Goal: Navigation & Orientation: Find specific page/section

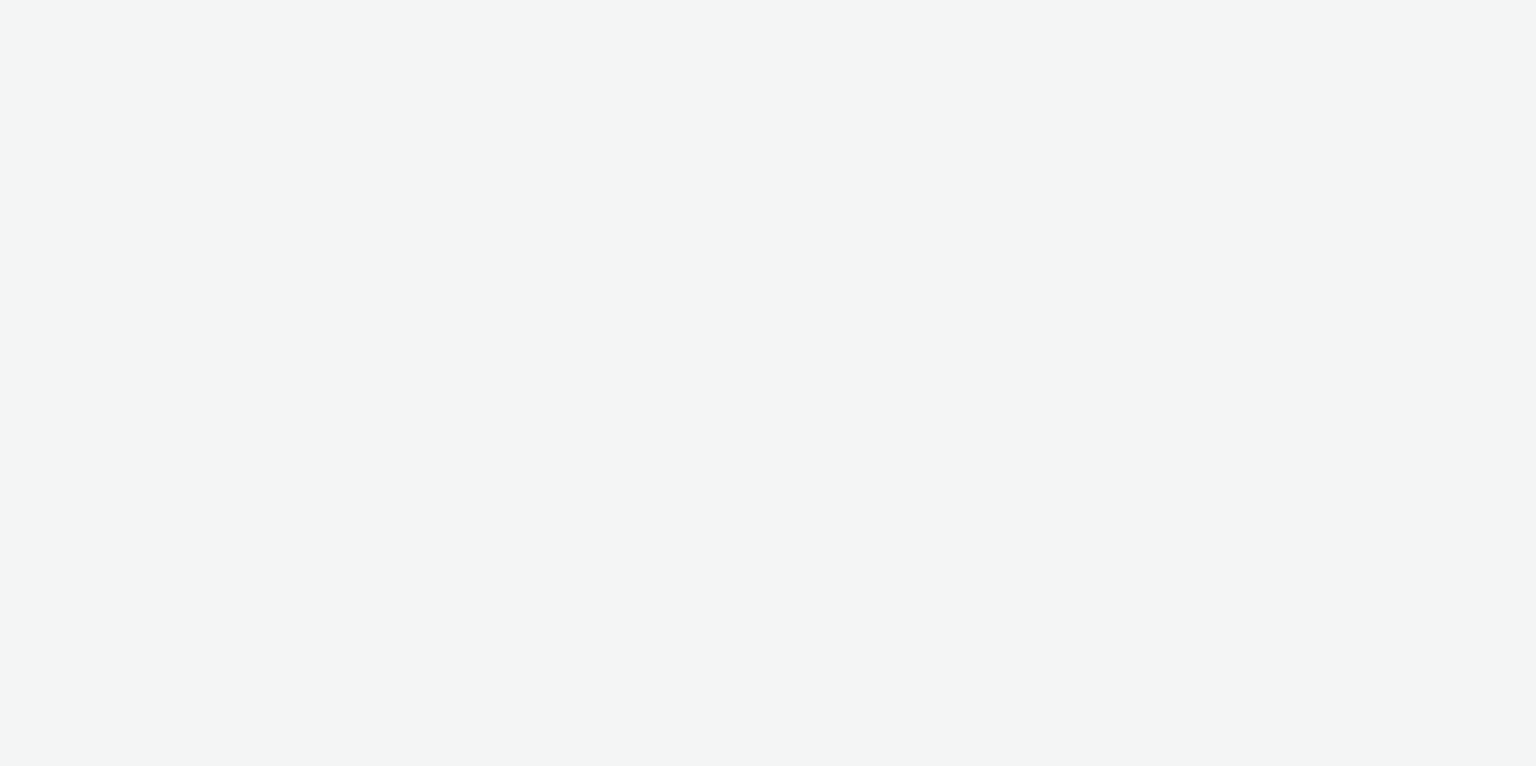
select select "aa2d3f22-8cd3-452c-915a-90da4c6ce460"
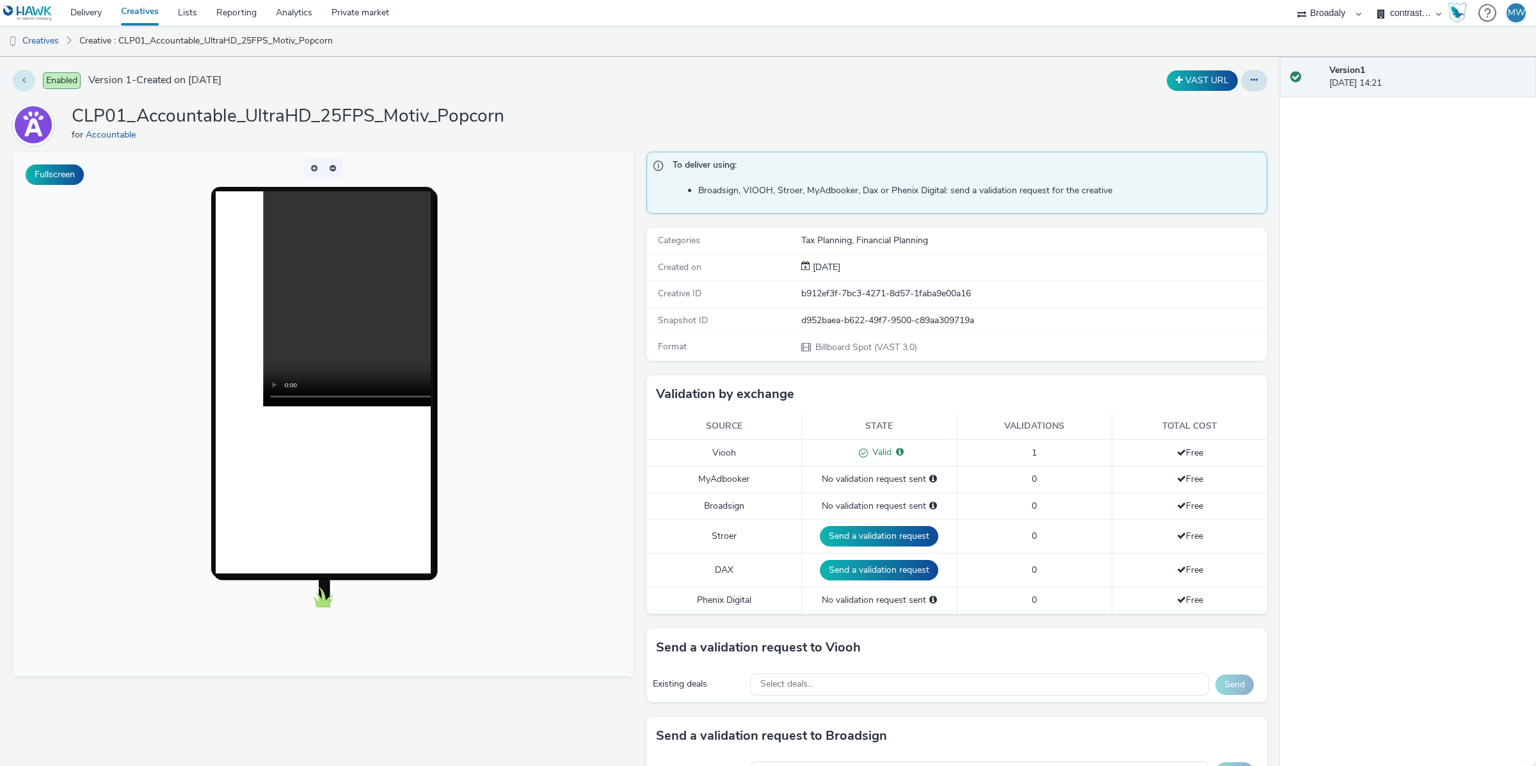
click at [24, 83] on icon at bounding box center [23, 80] width 3 height 9
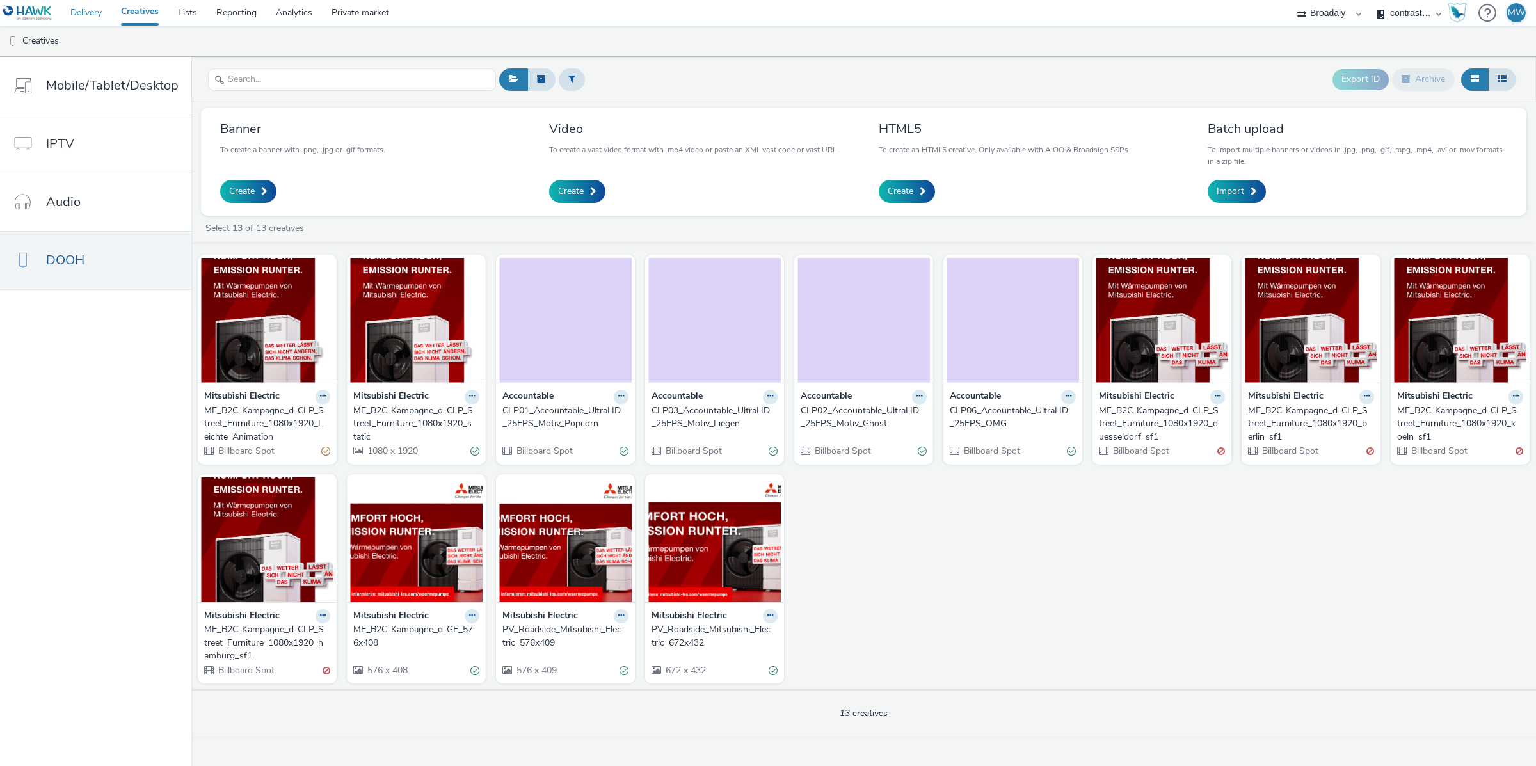
click at [89, 11] on link "Delivery" at bounding box center [86, 13] width 51 height 26
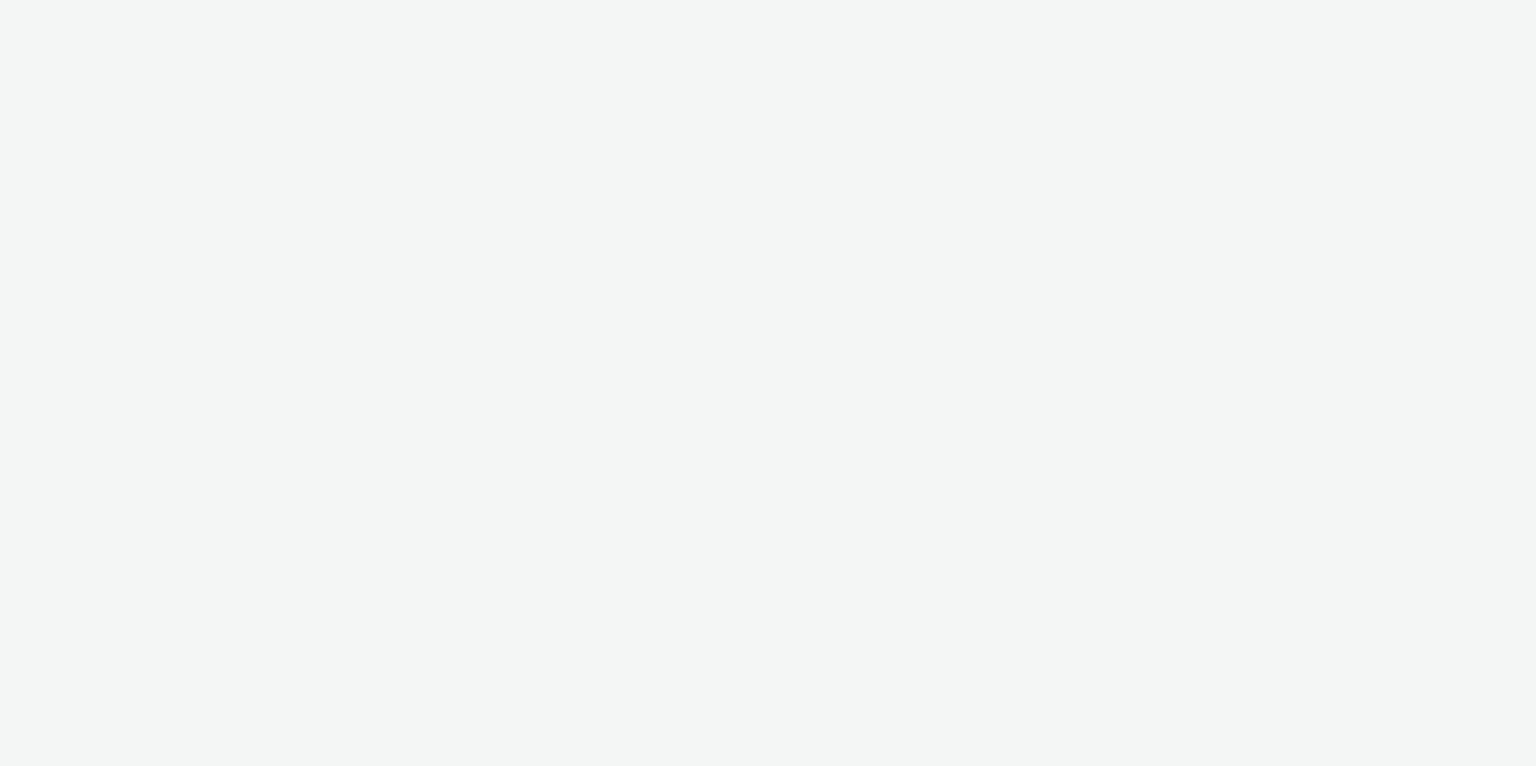
select select "aa2d3f22-8cd3-452c-915a-90da4c6ce460"
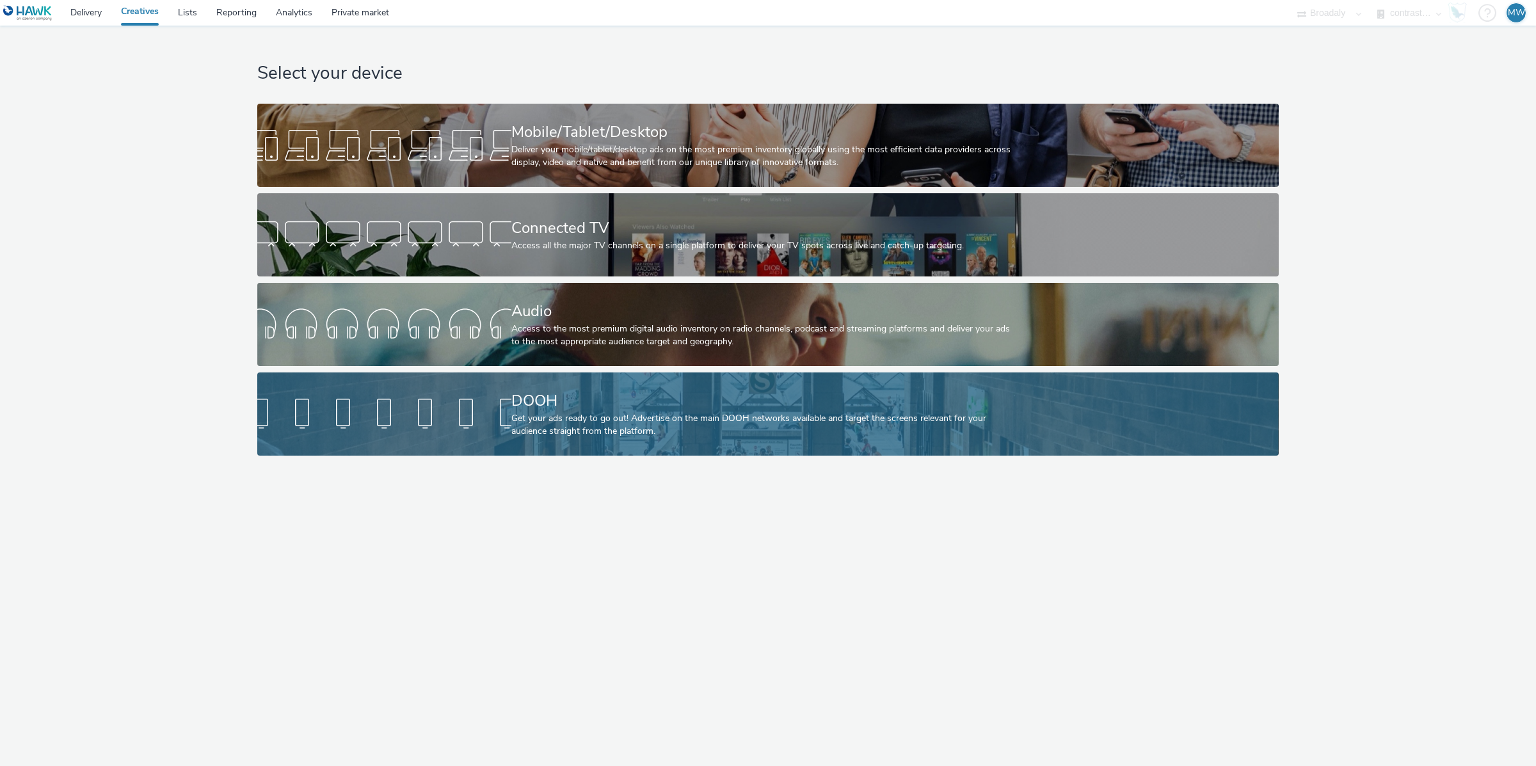
click at [536, 418] on div "Get your ads ready to go out! Advertise on the main DOOH networks available and…" at bounding box center [765, 425] width 508 height 26
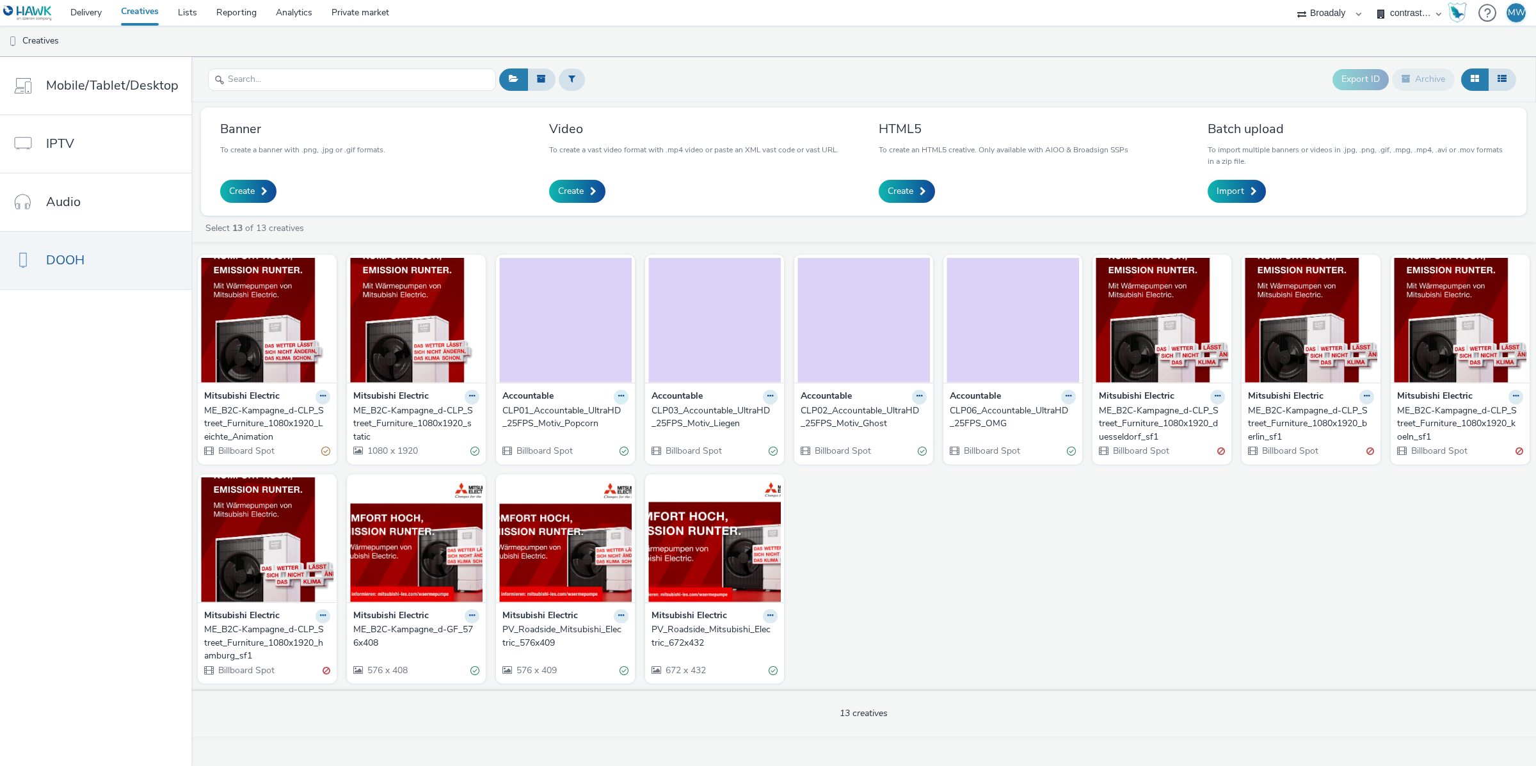
click at [614, 394] on button at bounding box center [621, 397] width 15 height 15
click at [1077, 614] on div "Mitsubishi Electric ME_B2C-Kampagne_d-CLP_Street_Furniture_1080x1920_Leichte_An…" at bounding box center [863, 468] width 1344 height 441
click at [559, 330] on img at bounding box center [565, 320] width 132 height 125
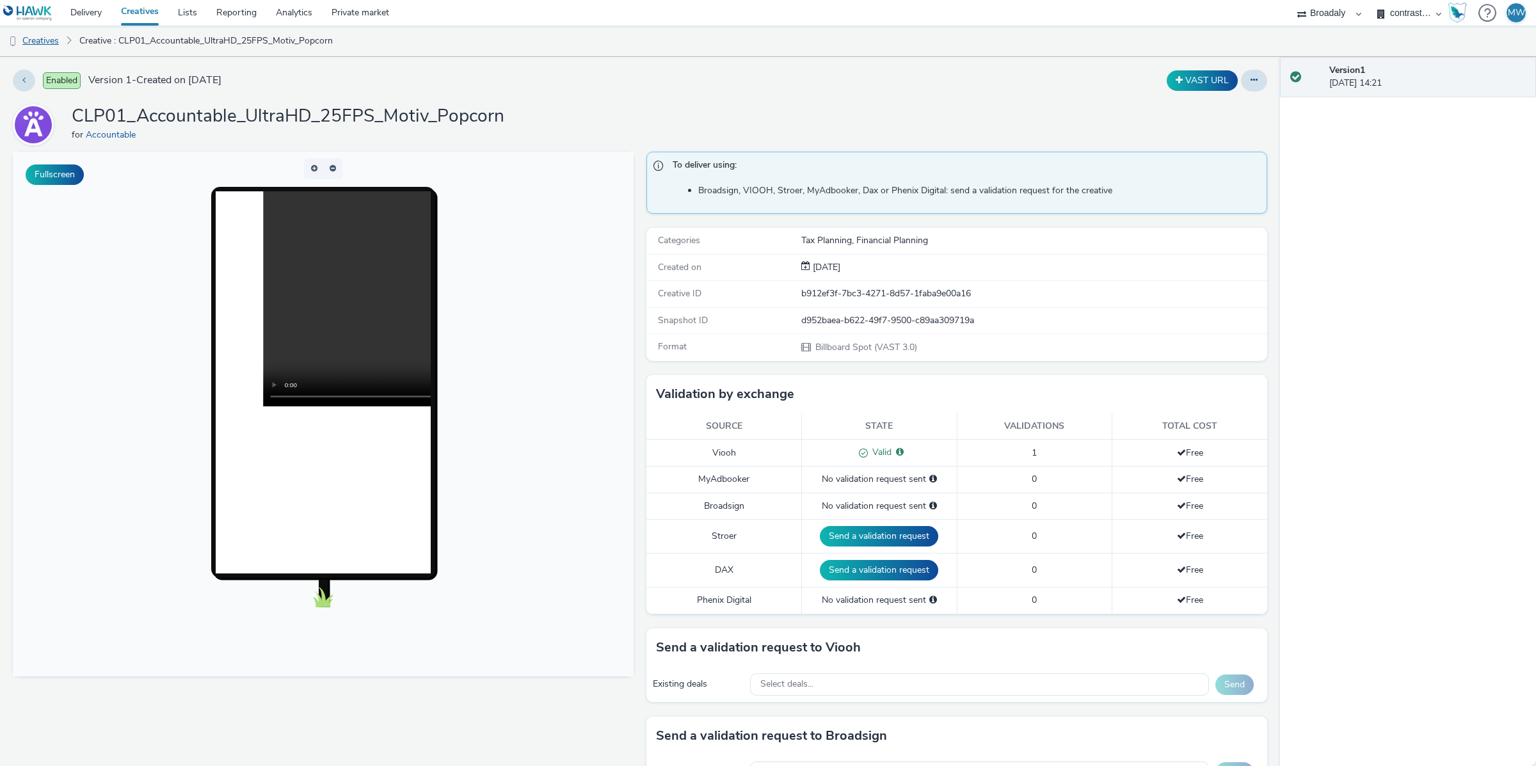
click at [61, 44] on link "Creatives" at bounding box center [32, 41] width 65 height 31
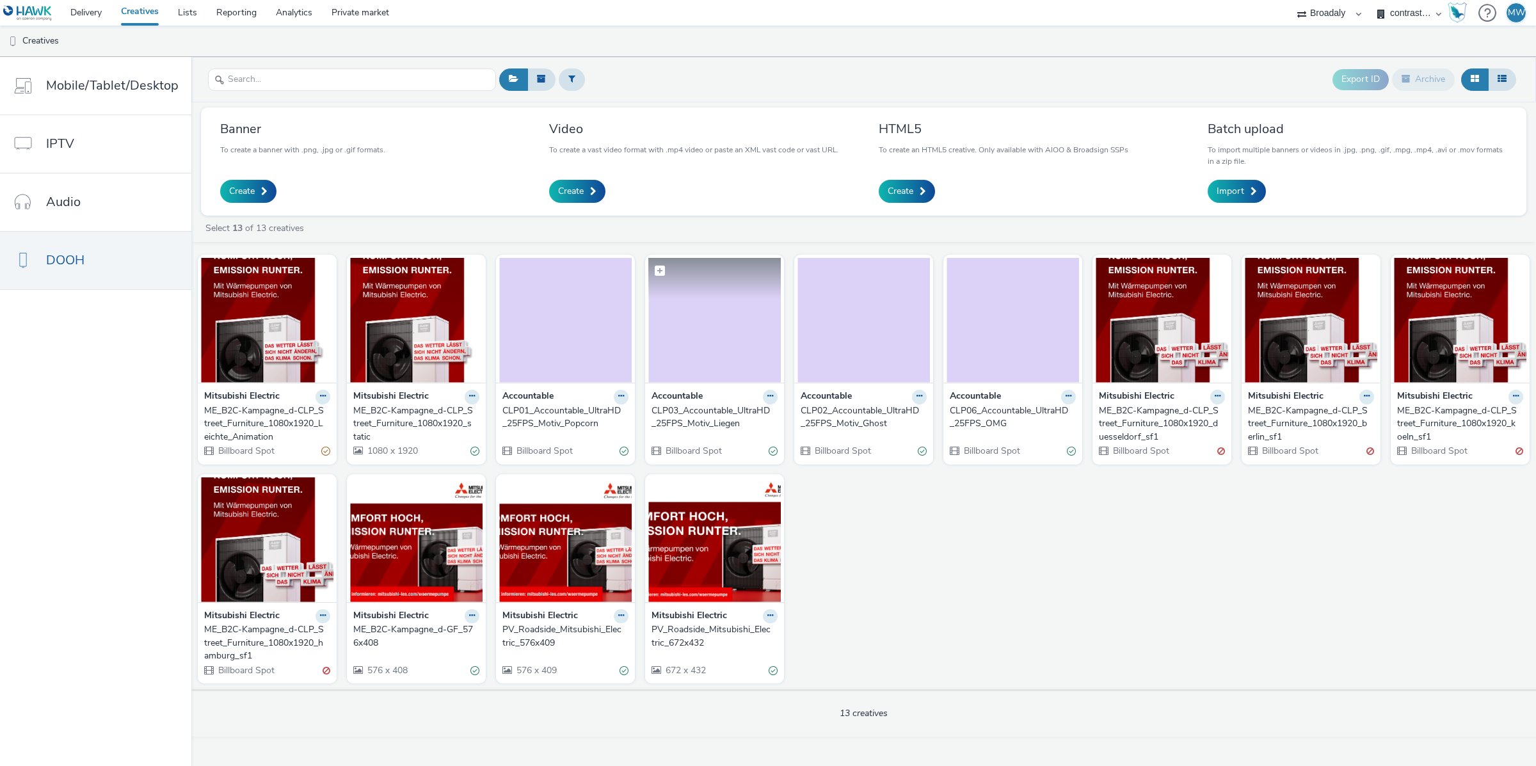
click at [692, 331] on img at bounding box center [714, 320] width 132 height 125
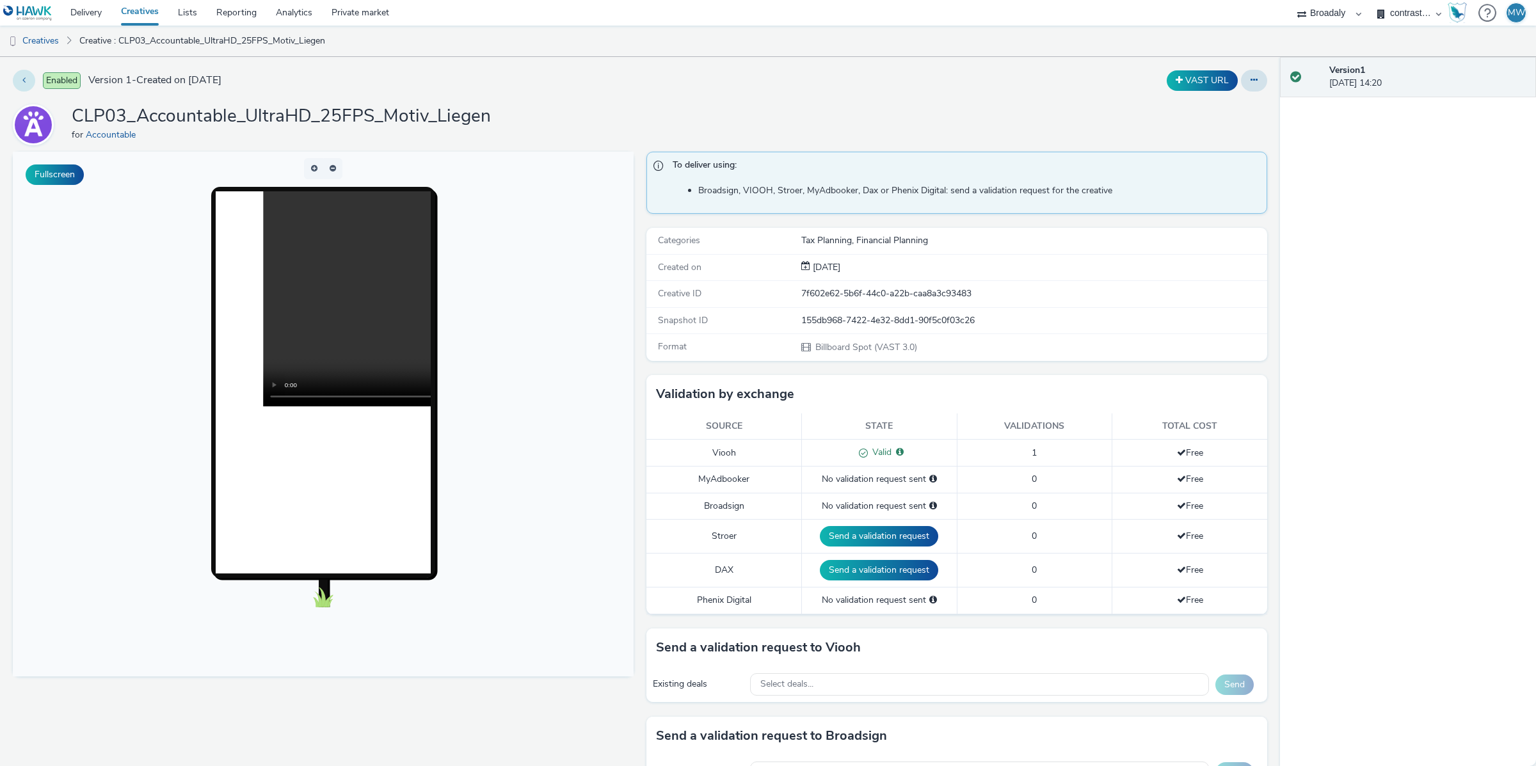
click at [25, 80] on icon at bounding box center [23, 80] width 3 height 9
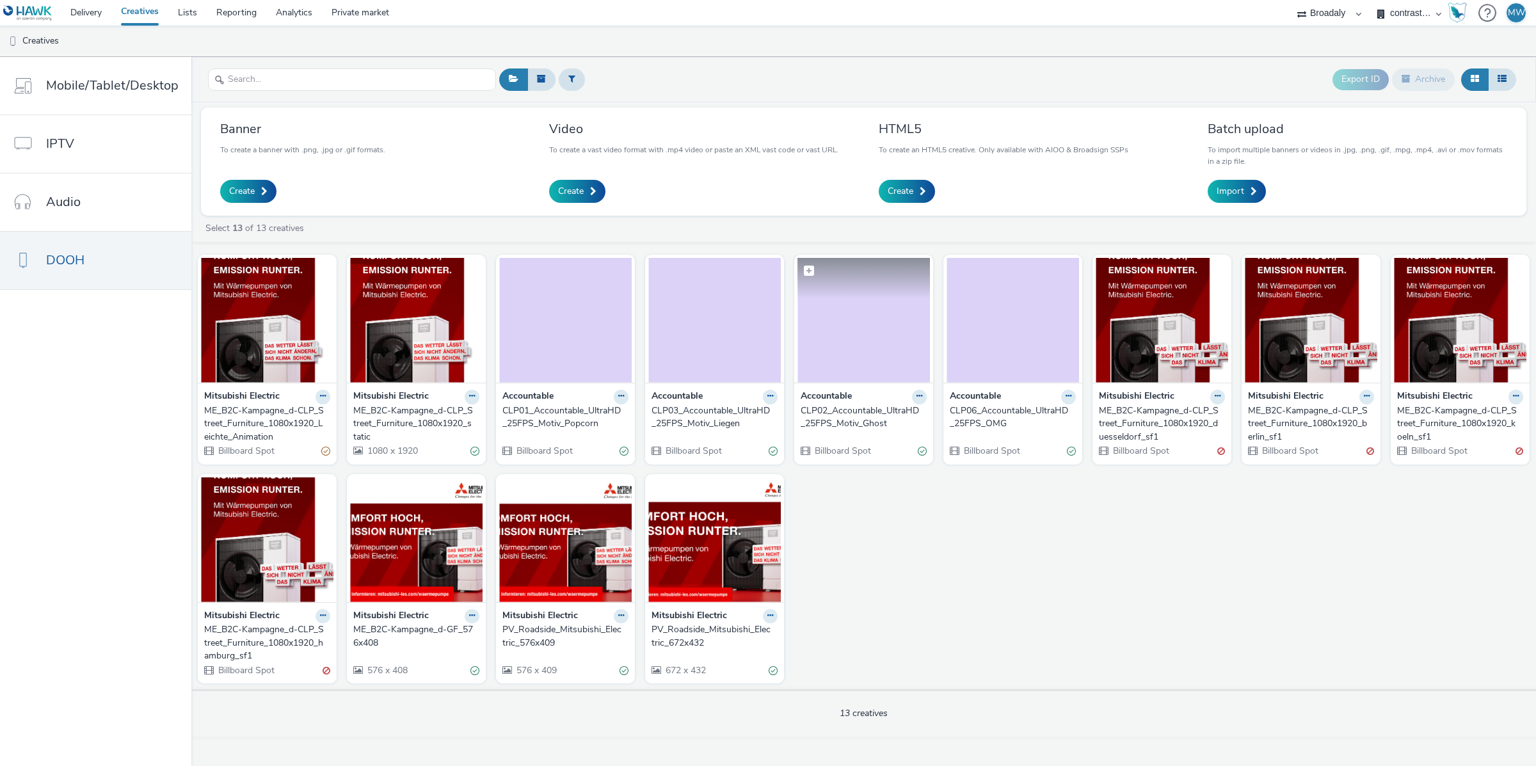
click at [852, 356] on img at bounding box center [863, 320] width 132 height 125
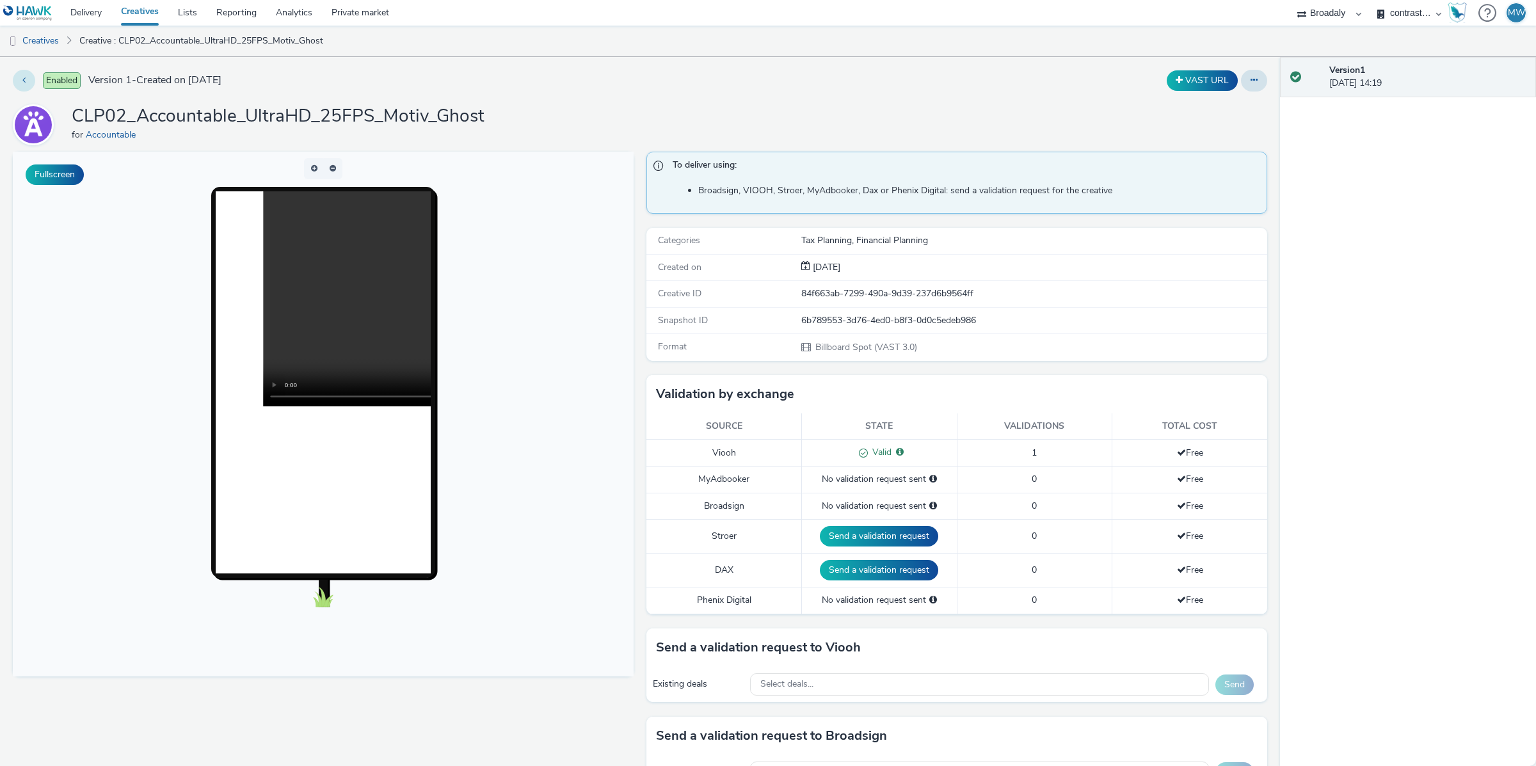
click at [17, 81] on button at bounding box center [24, 81] width 22 height 22
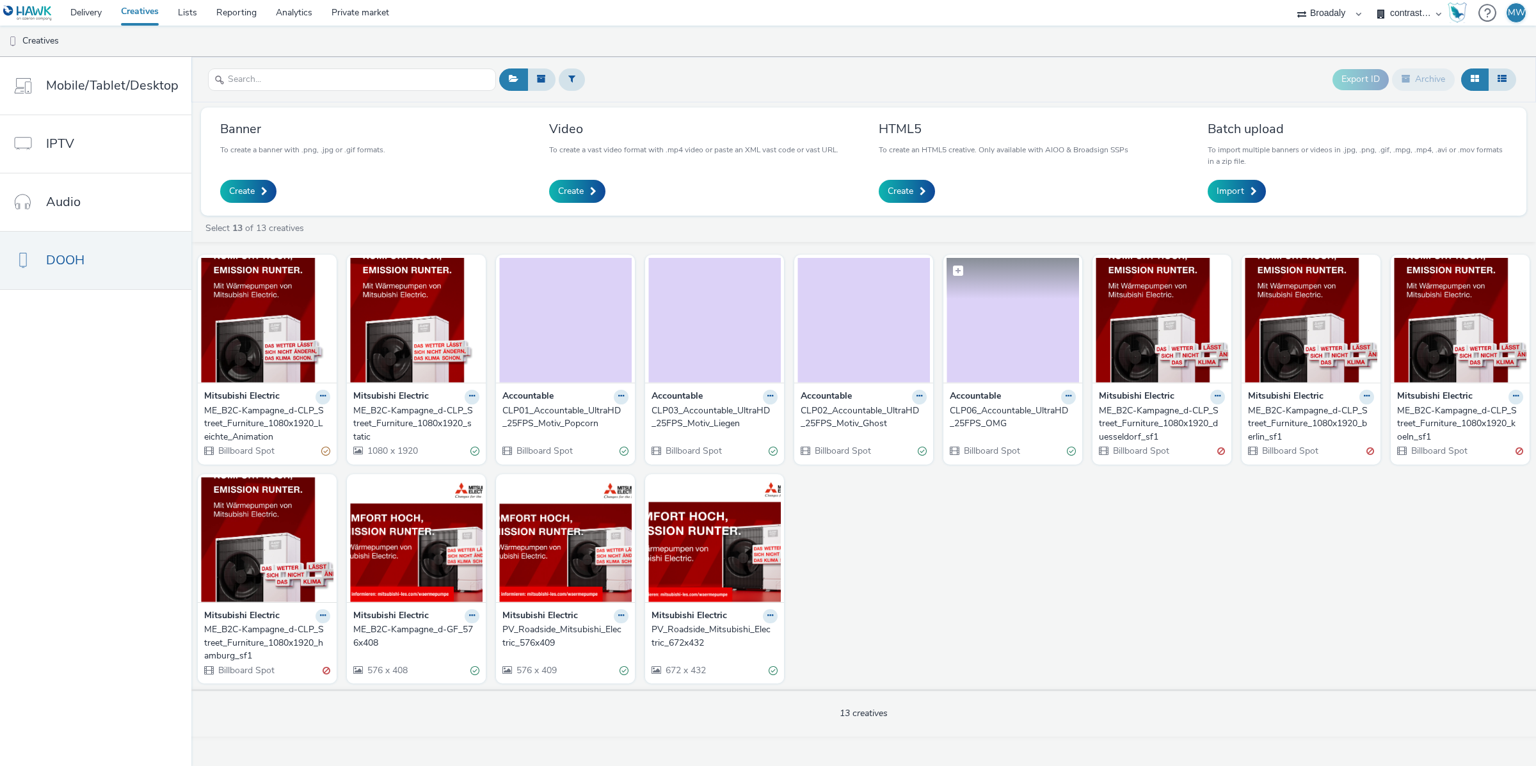
click at [1031, 350] on img at bounding box center [1012, 320] width 132 height 125
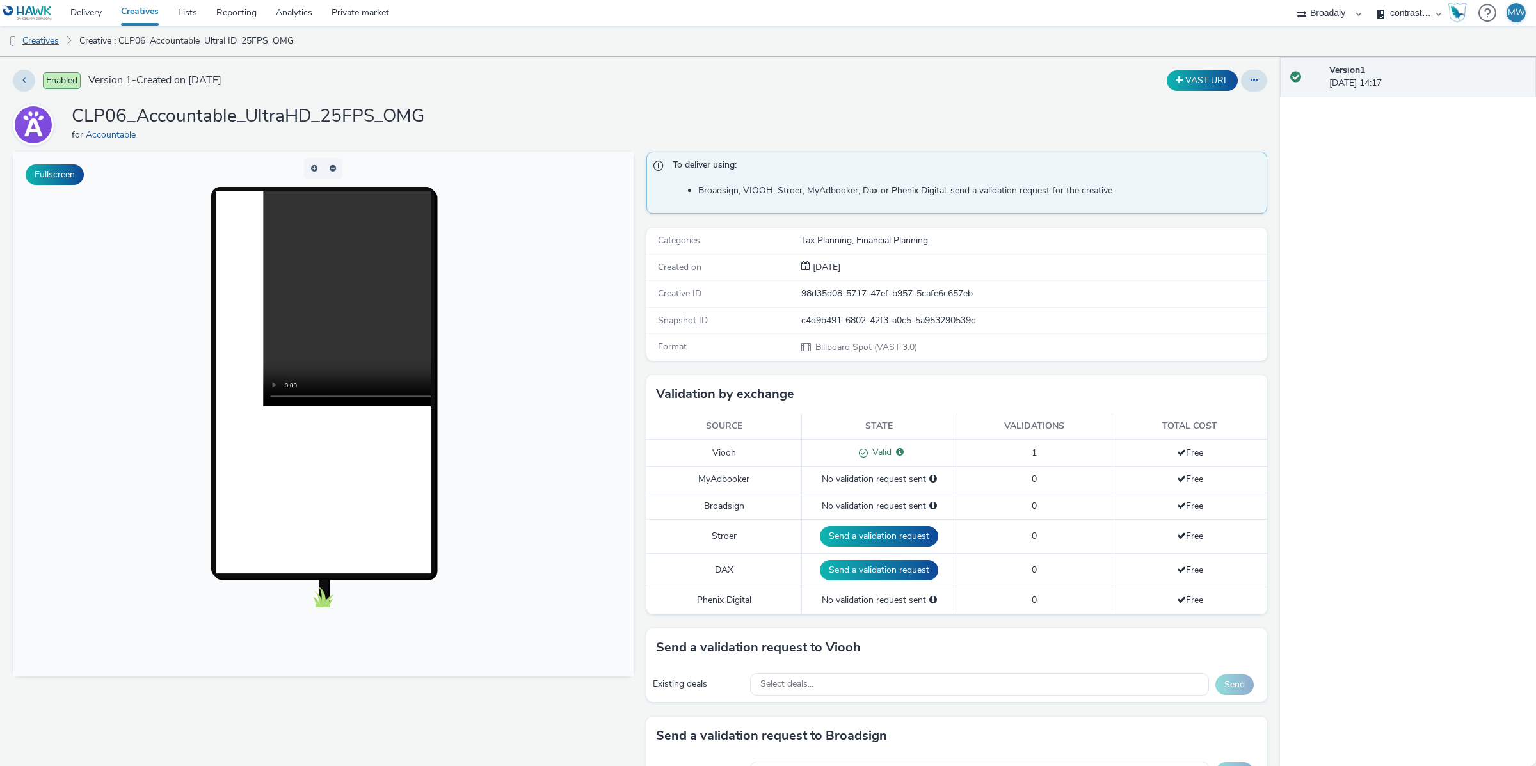
click at [35, 36] on link "Creatives" at bounding box center [32, 41] width 65 height 31
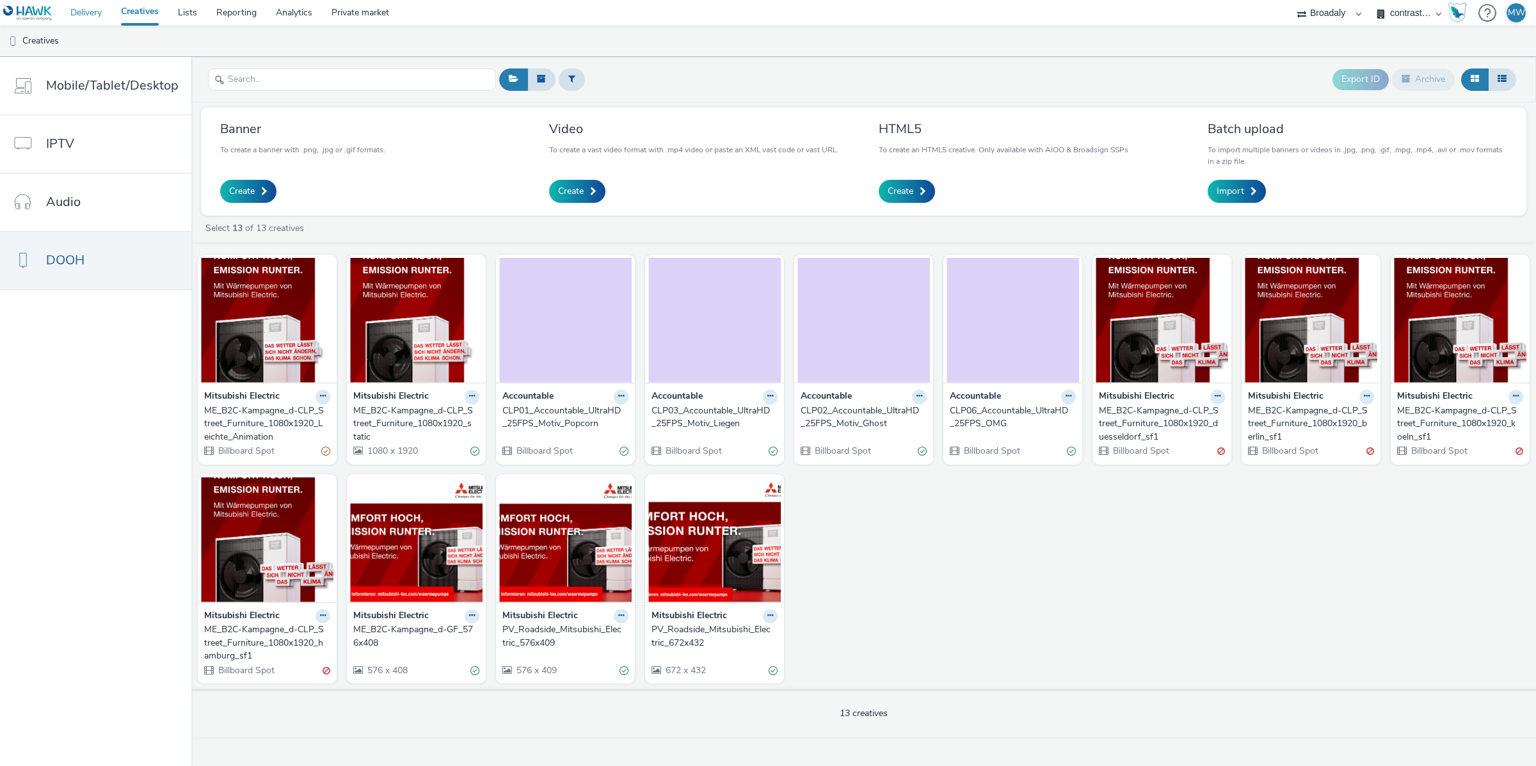
click at [84, 13] on link "Delivery" at bounding box center [86, 13] width 51 height 26
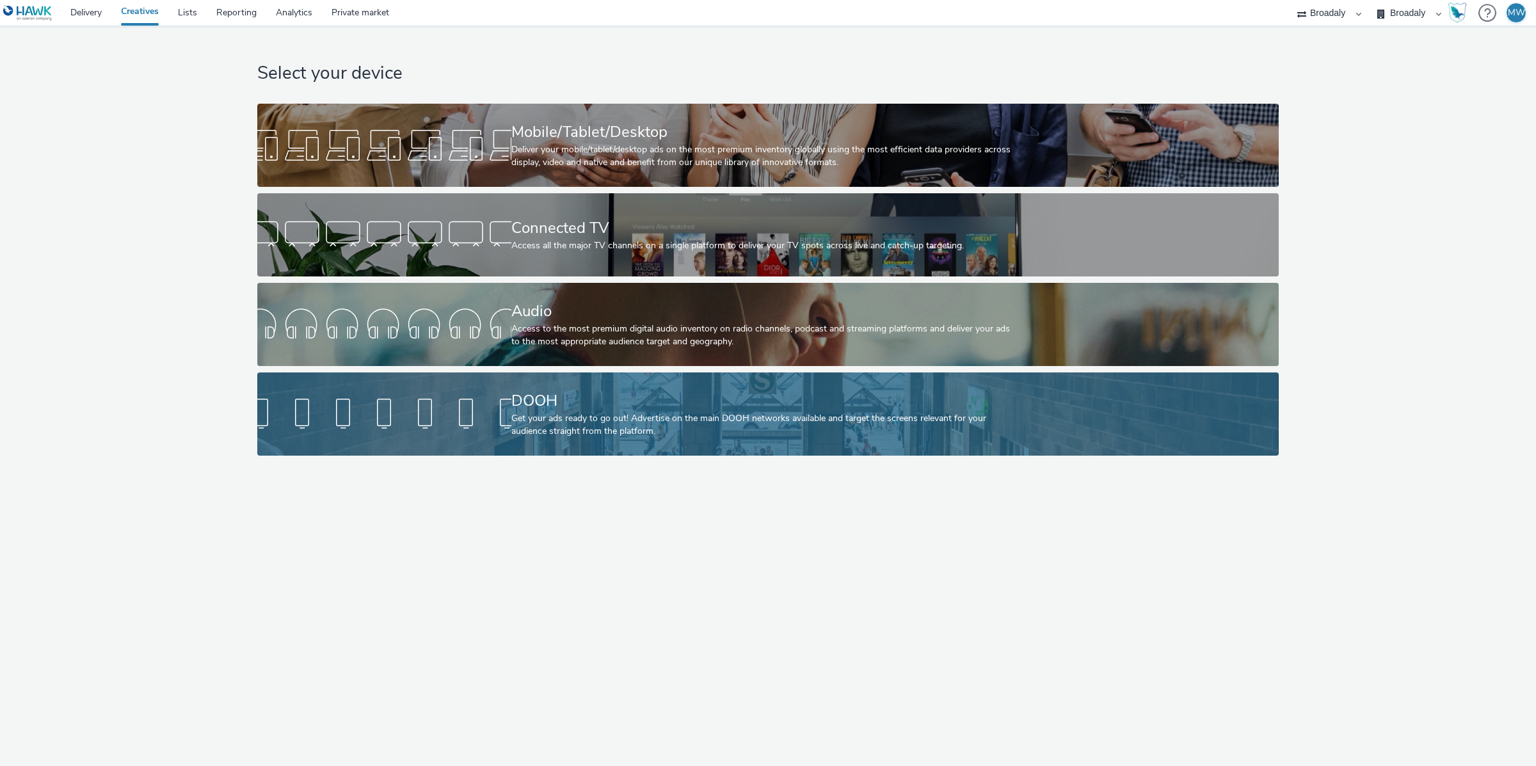
click at [459, 424] on div at bounding box center [384, 414] width 254 height 41
